Goal: Browse casually: Explore the website without a specific task or goal

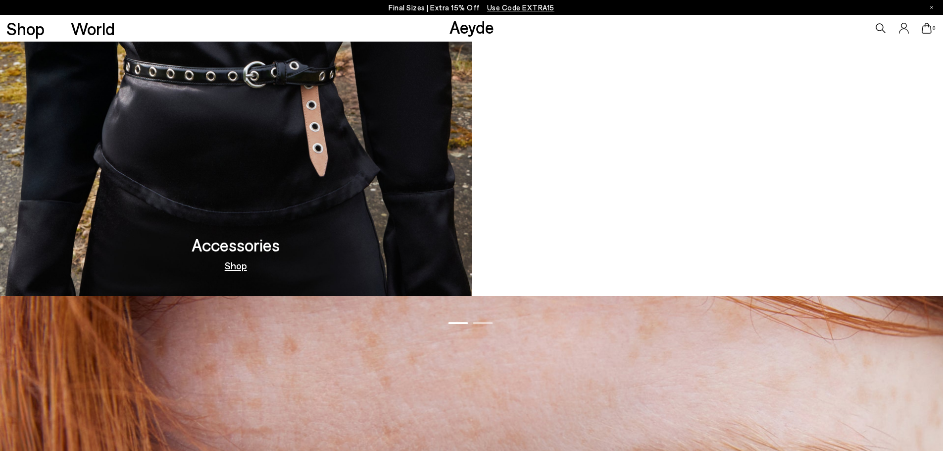
scroll to position [1188, 0]
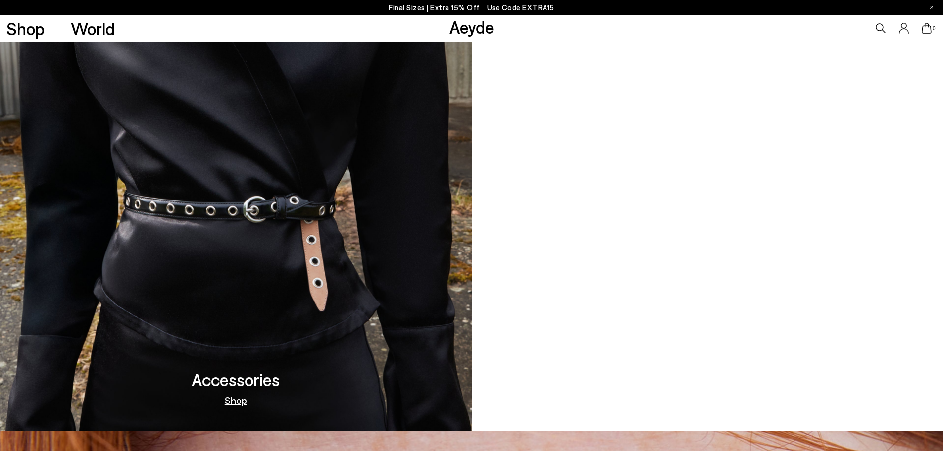
click at [782, 315] on video at bounding box center [708, 213] width 472 height 436
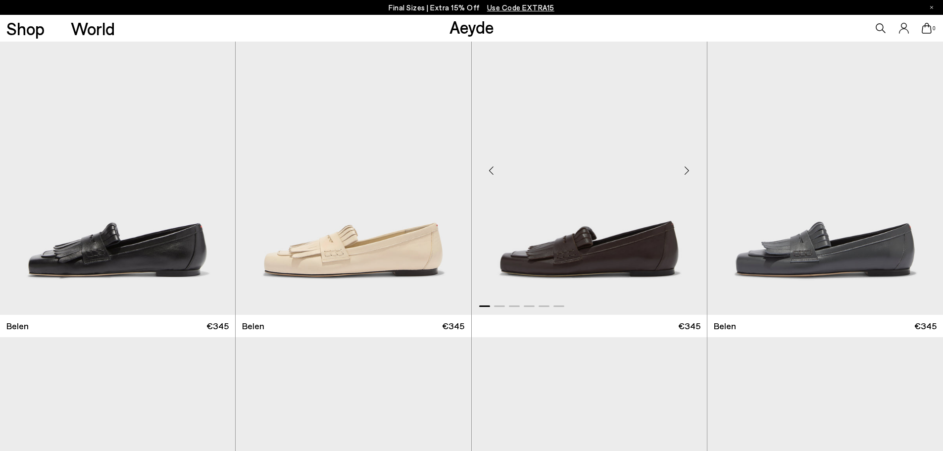
scroll to position [198, 0]
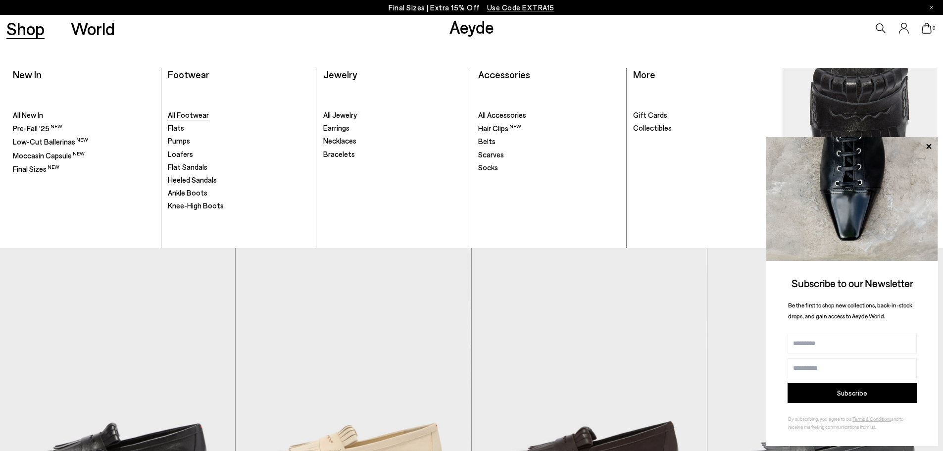
click at [212, 113] on link "All Footwear" at bounding box center [239, 115] width 142 height 10
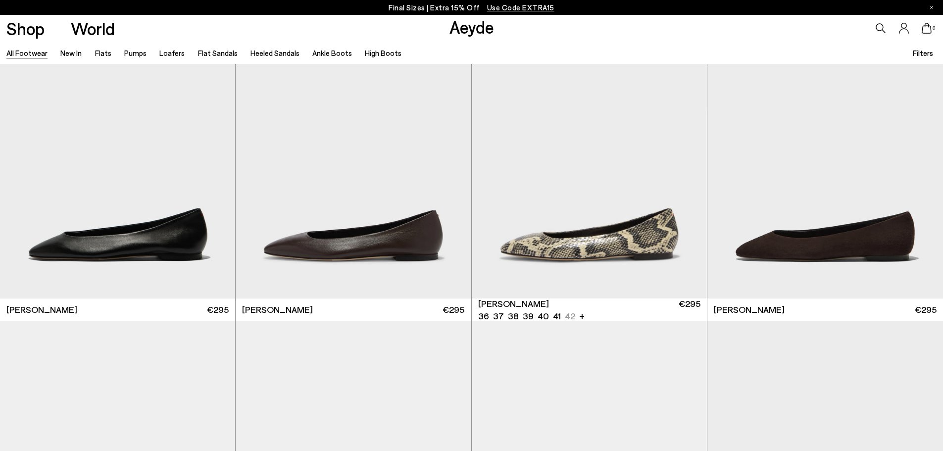
scroll to position [1930, 0]
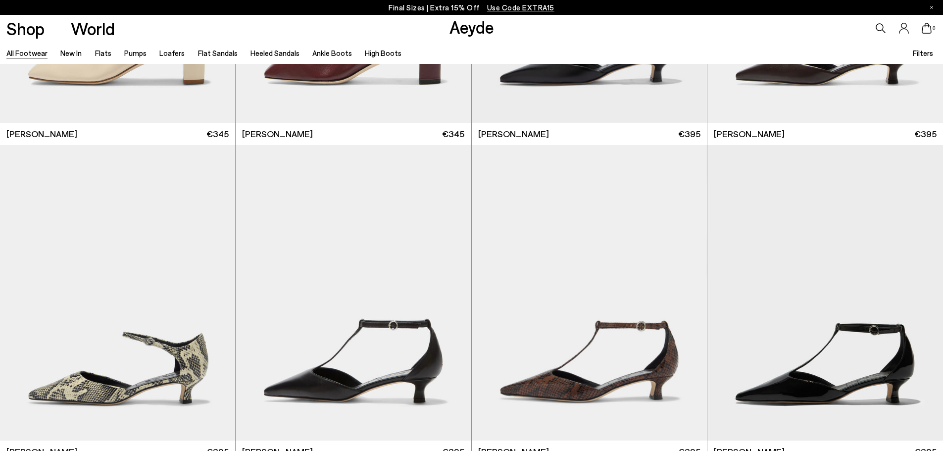
scroll to position [3909, 0]
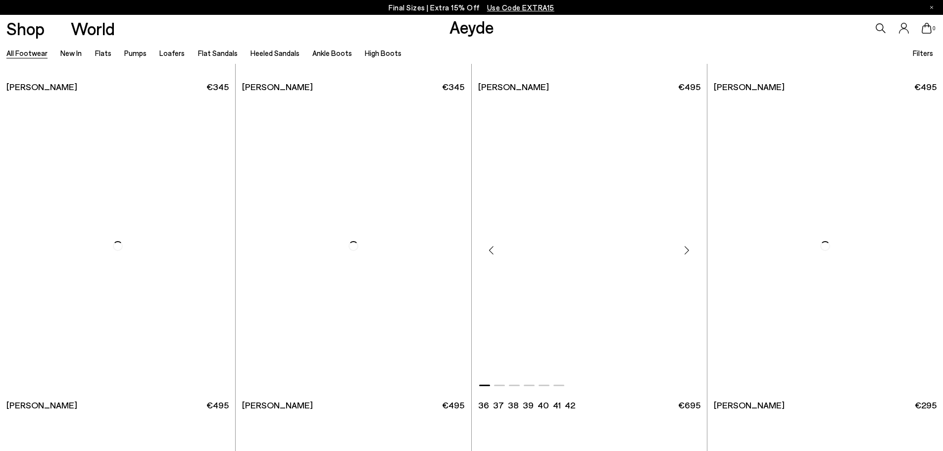
scroll to position [6479, 0]
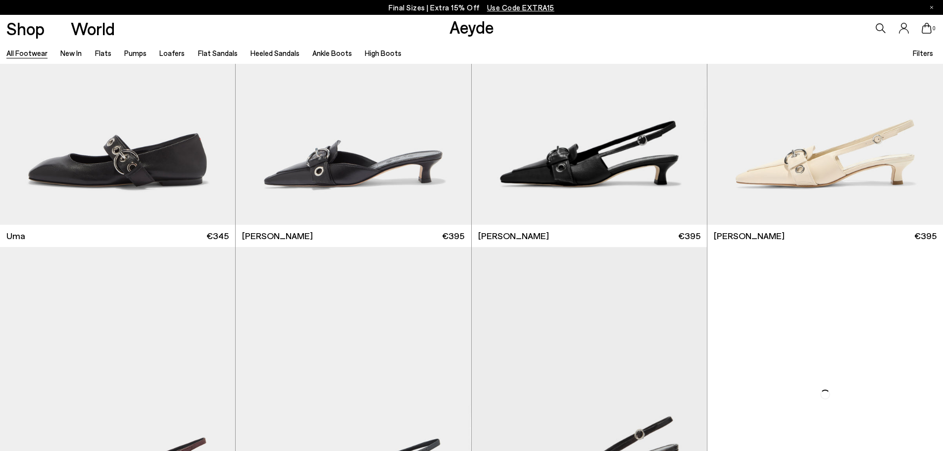
scroll to position [7175, 0]
